Goal: Navigation & Orientation: Find specific page/section

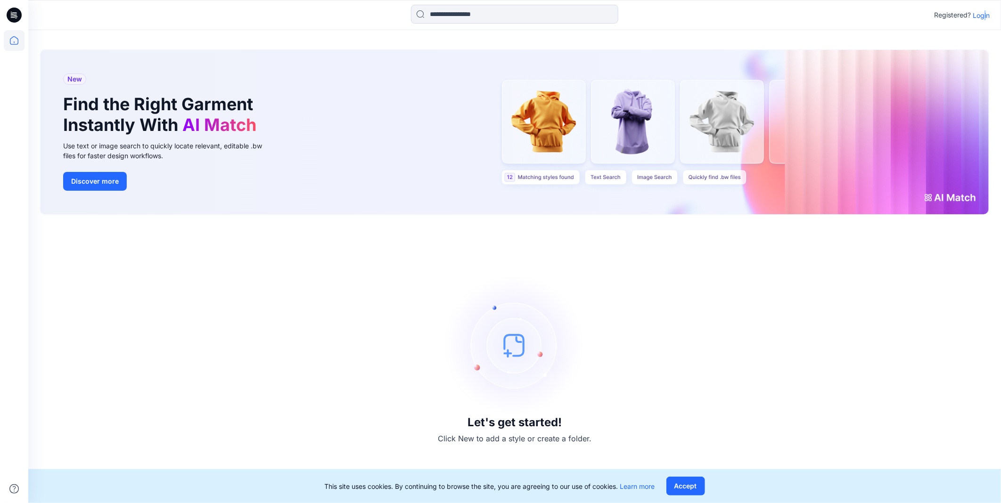
click at [985, 19] on p "Login" at bounding box center [981, 15] width 17 height 10
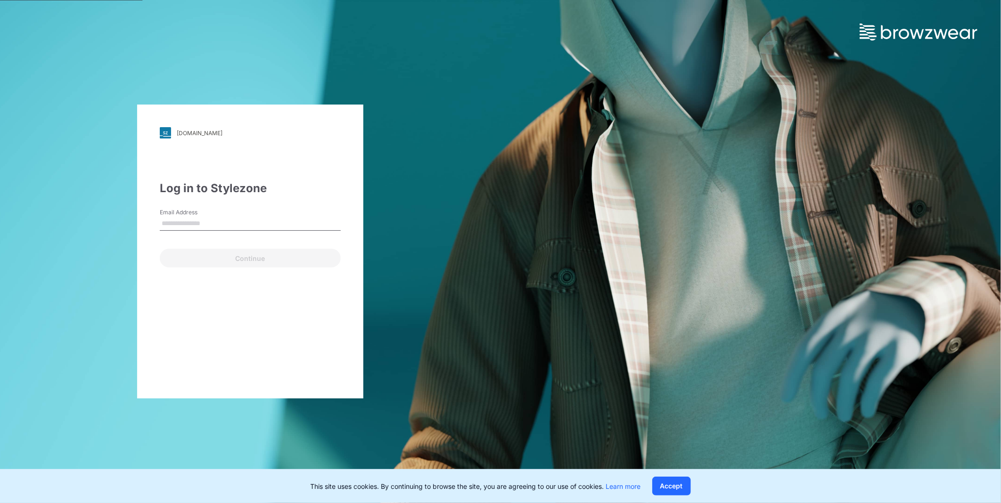
click at [294, 226] on input "Email Address" at bounding box center [250, 224] width 181 height 14
type input "**********"
drag, startPoint x: 294, startPoint y: 227, endPoint x: 294, endPoint y: 265, distance: 38.2
click at [294, 265] on button "Continue" at bounding box center [250, 258] width 181 height 19
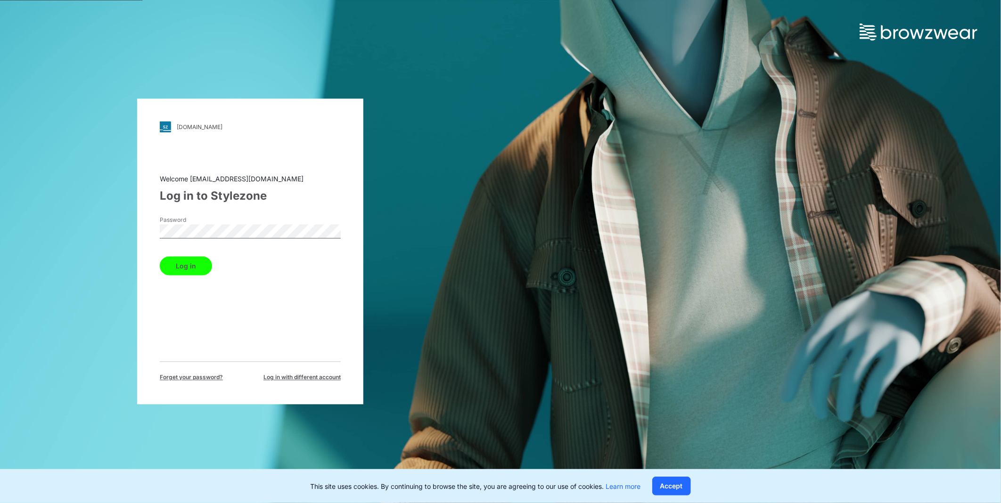
click at [184, 264] on button "Log in" at bounding box center [186, 266] width 52 height 19
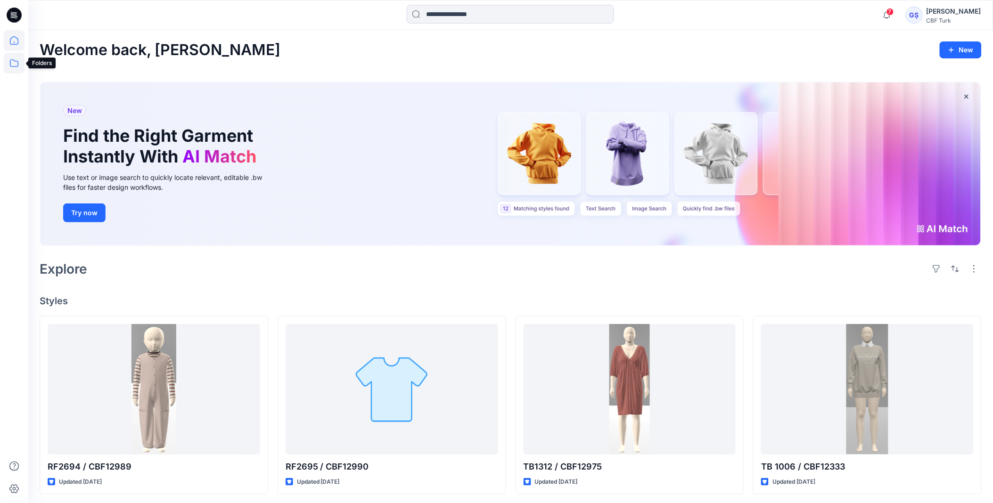
click at [16, 66] on icon at bounding box center [14, 63] width 8 height 8
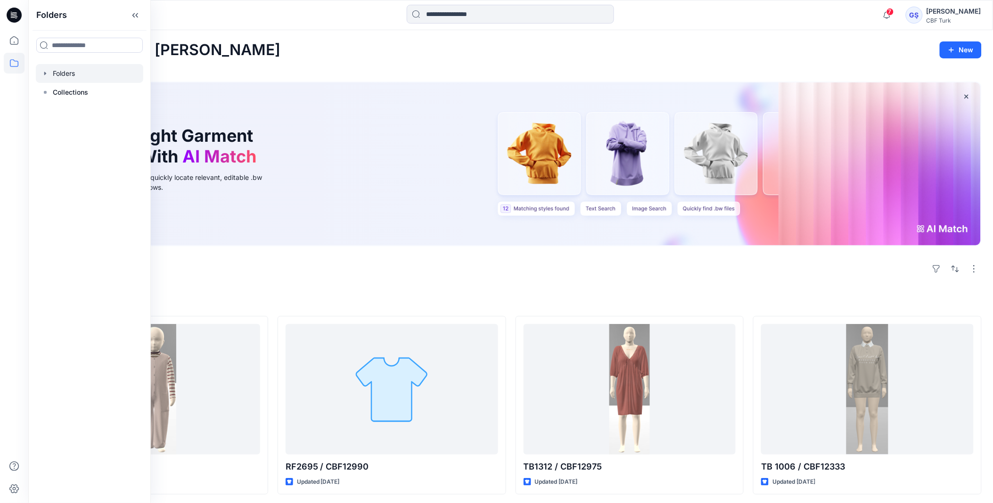
click at [57, 78] on div at bounding box center [89, 73] width 107 height 19
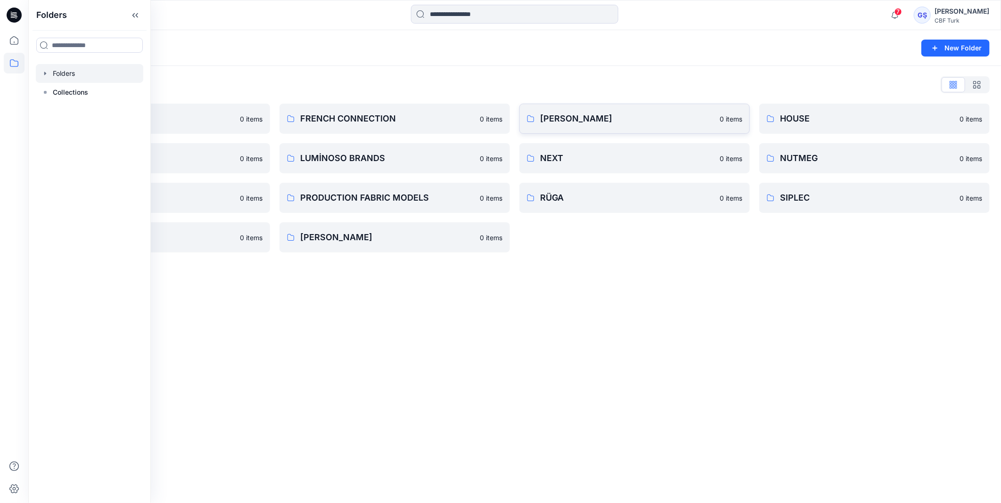
click at [590, 115] on p "[PERSON_NAME]" at bounding box center [627, 118] width 174 height 13
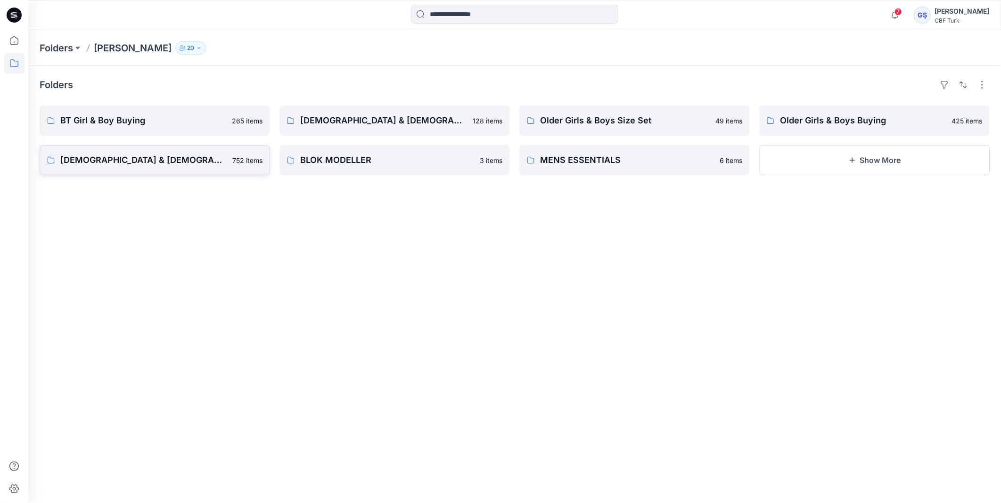
click at [176, 149] on link "[DEMOGRAPHIC_DATA] & [DEMOGRAPHIC_DATA] Bootom Buying 752 items" at bounding box center [155, 160] width 230 height 30
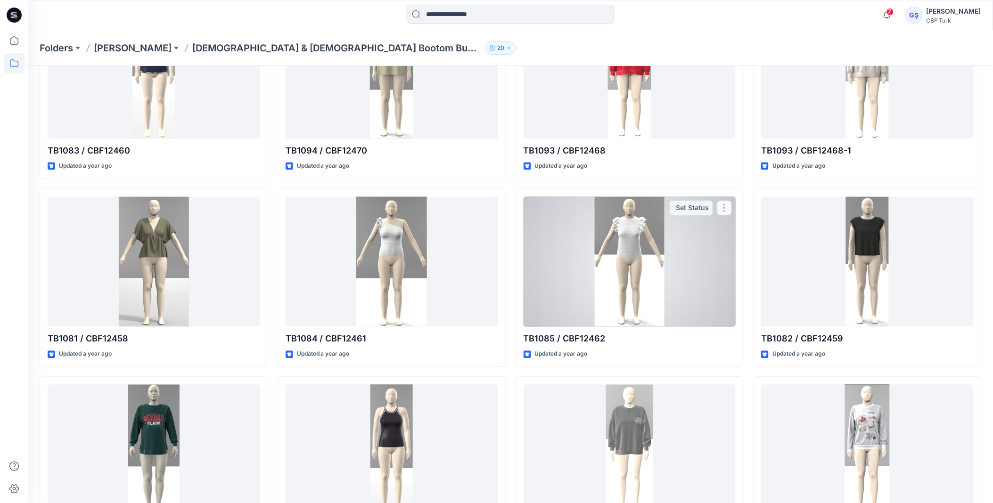
scroll to position [6906, 0]
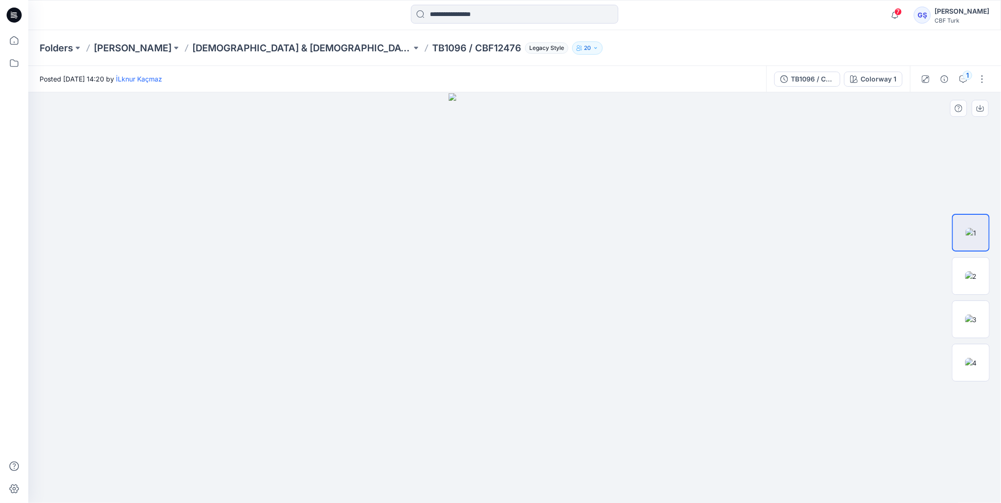
click at [510, 252] on img at bounding box center [515, 298] width 132 height 410
click at [965, 272] on img at bounding box center [971, 276] width 12 height 10
